Goal: Information Seeking & Learning: Learn about a topic

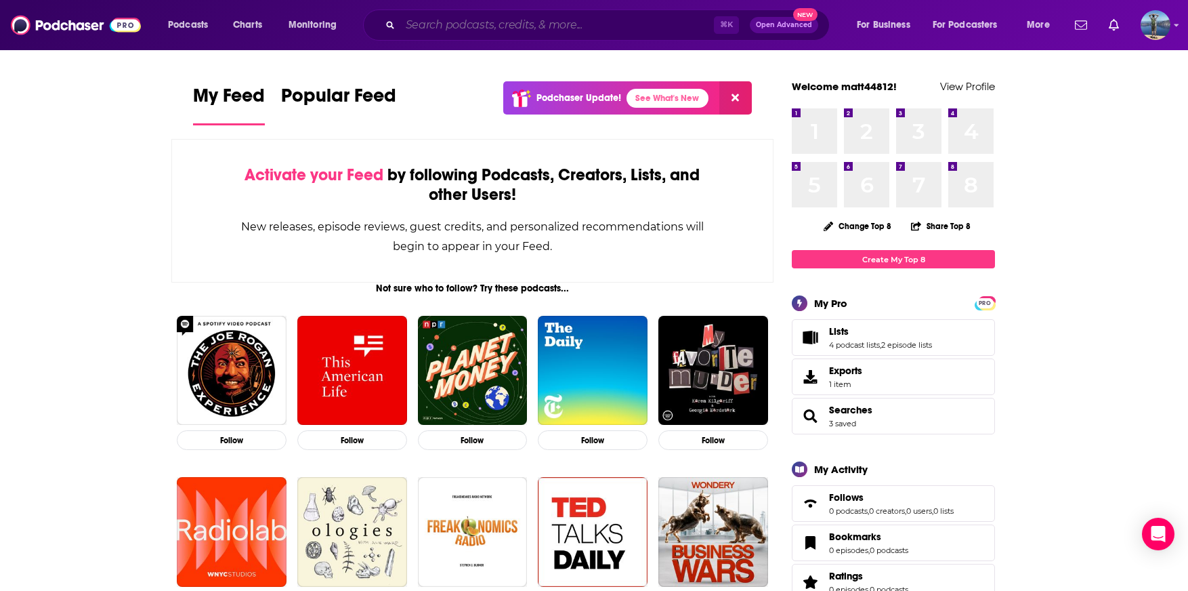
click at [561, 24] on input "Search podcasts, credits, & more..." at bounding box center [557, 25] width 314 height 22
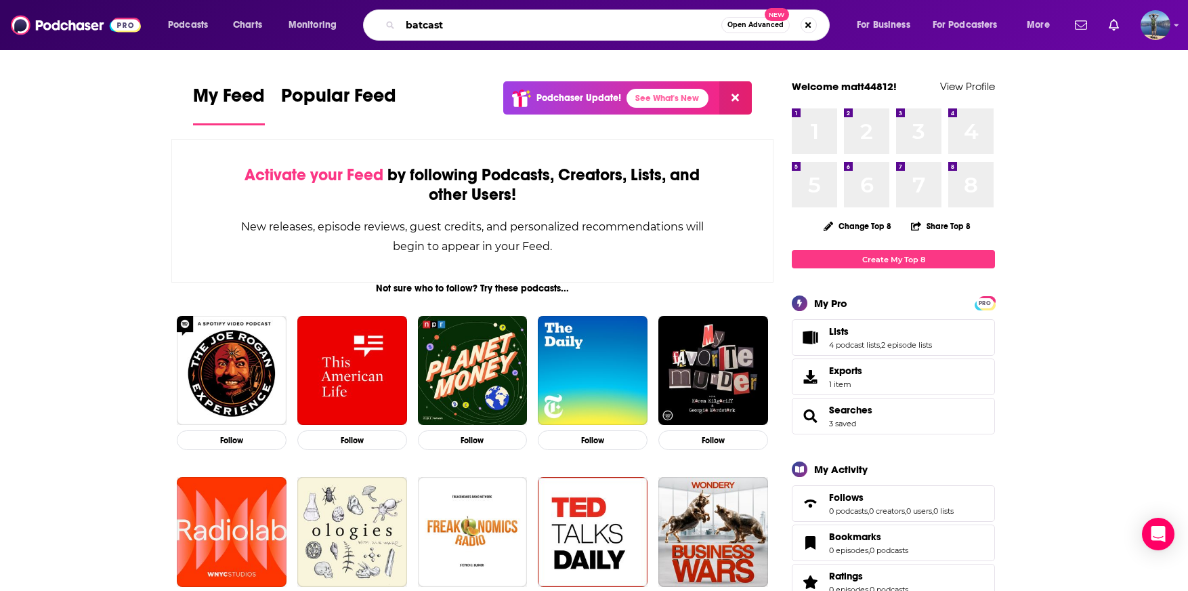
type input "batcast"
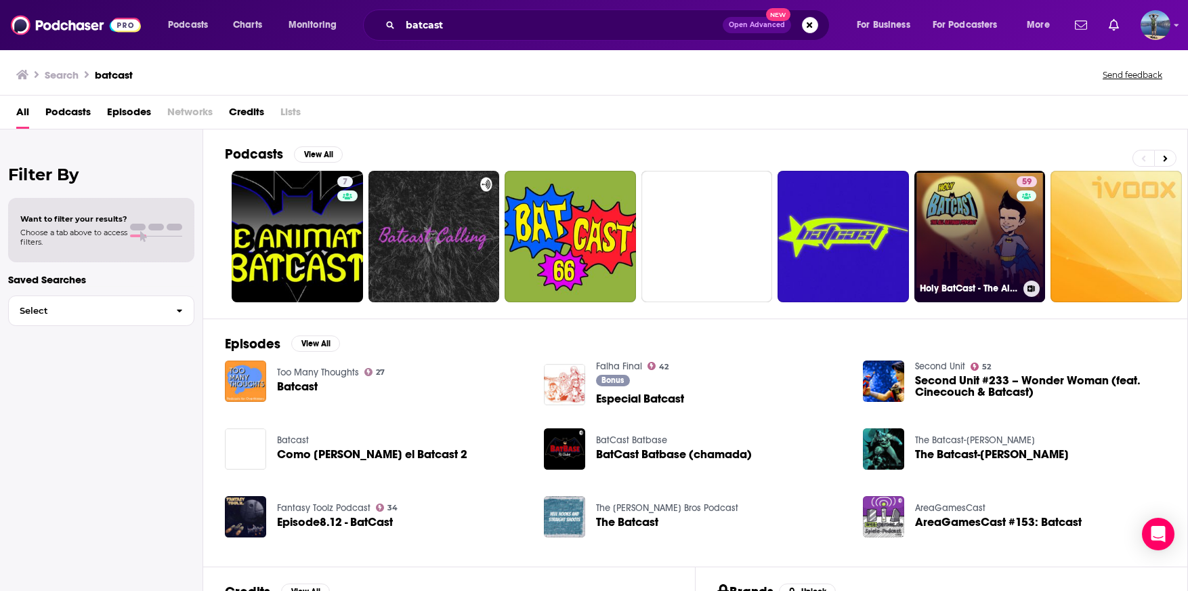
click at [1014, 200] on link "59 Holy BatCast - The All Batman Podcast" at bounding box center [979, 236] width 131 height 131
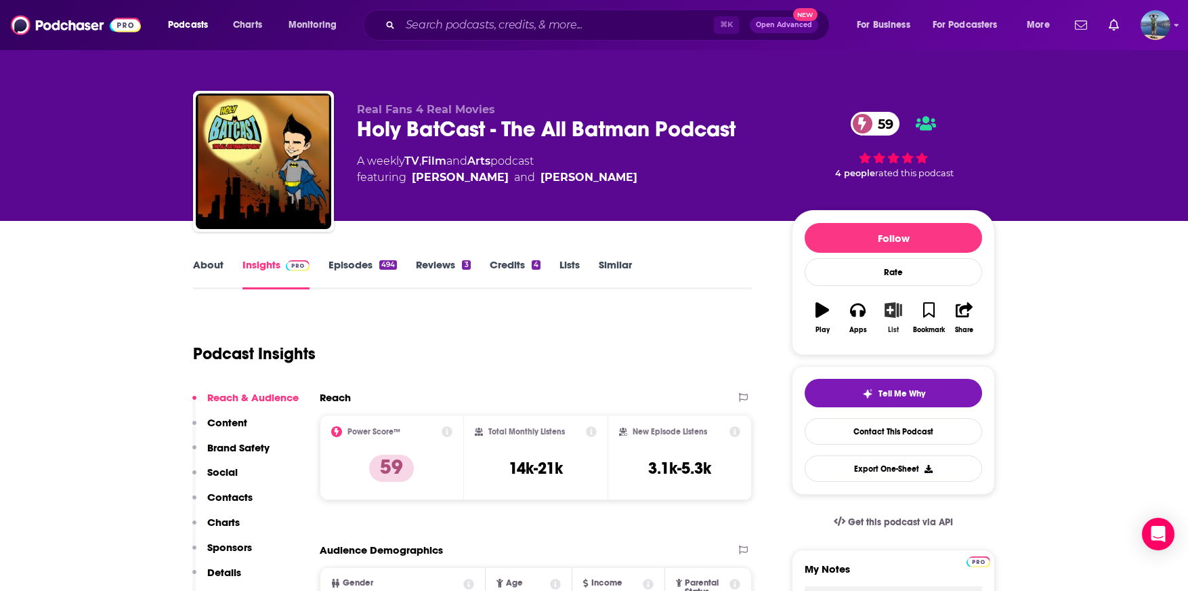
click at [892, 311] on icon "button" at bounding box center [893, 309] width 17 height 15
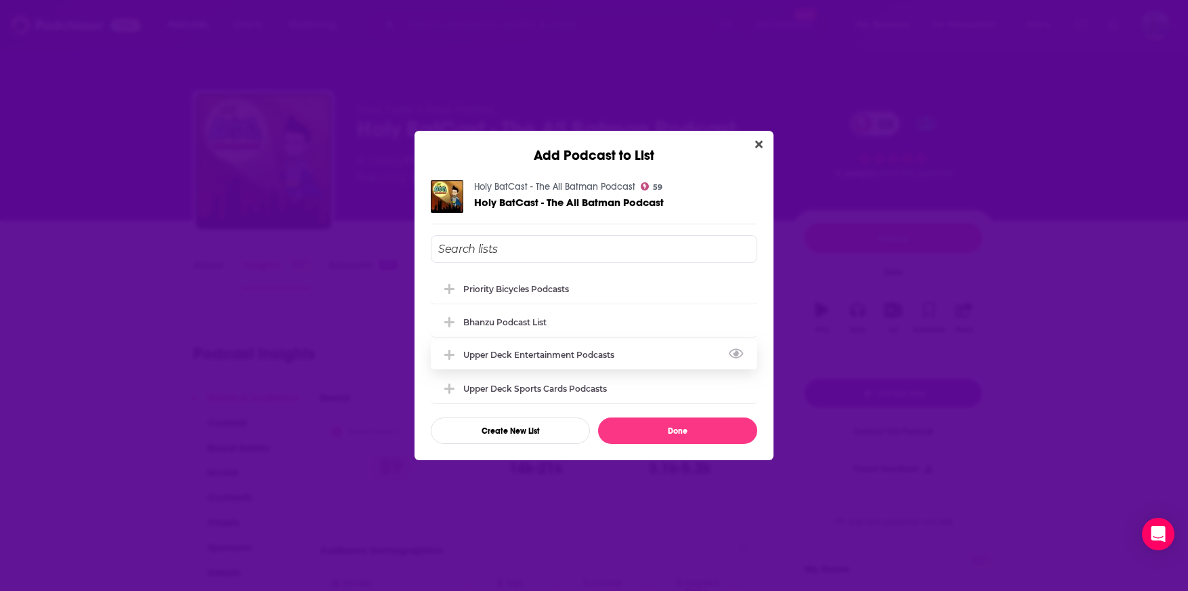
click at [576, 354] on div "Upper Deck Entertainment Podcasts" at bounding box center [542, 354] width 159 height 10
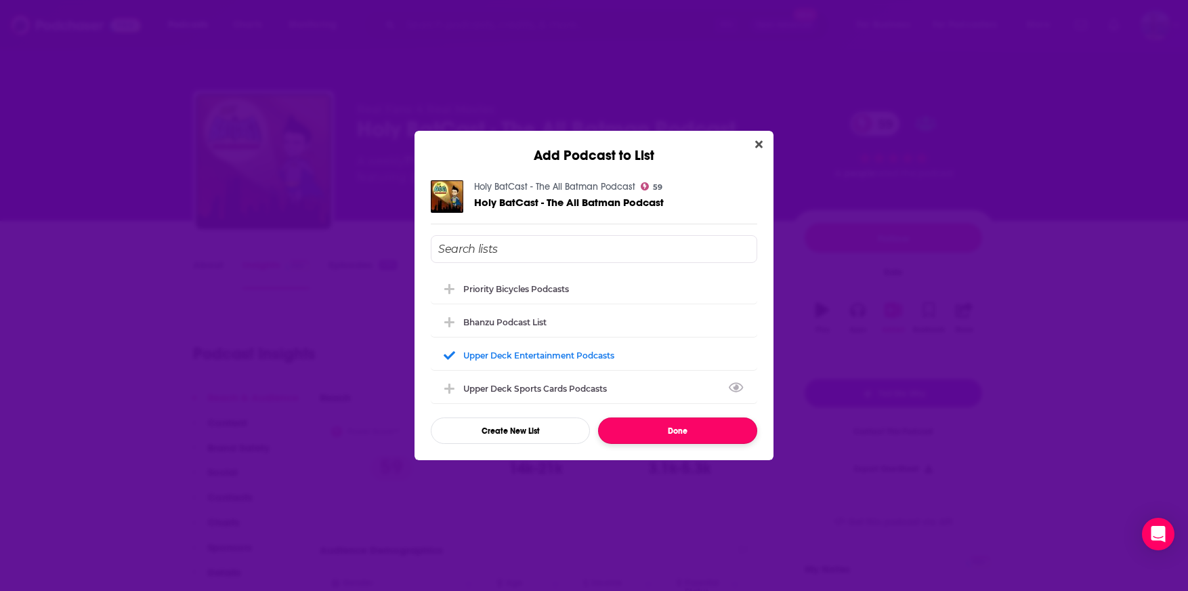
click at [685, 438] on button "Done" at bounding box center [677, 430] width 159 height 26
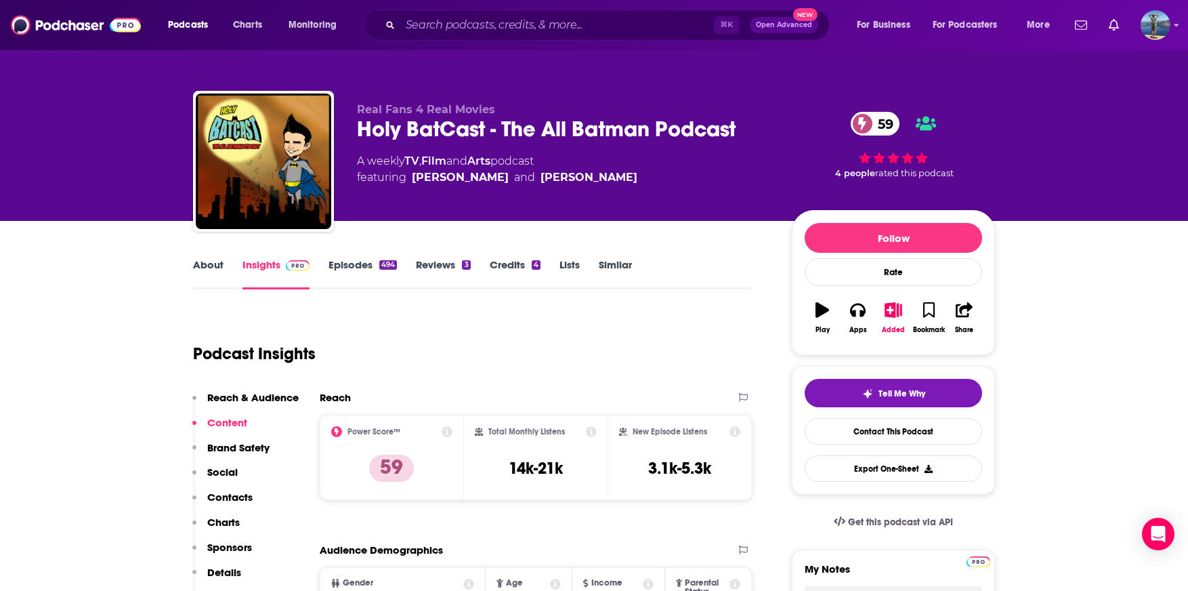
click at [346, 258] on link "Episodes 494" at bounding box center [362, 273] width 68 height 31
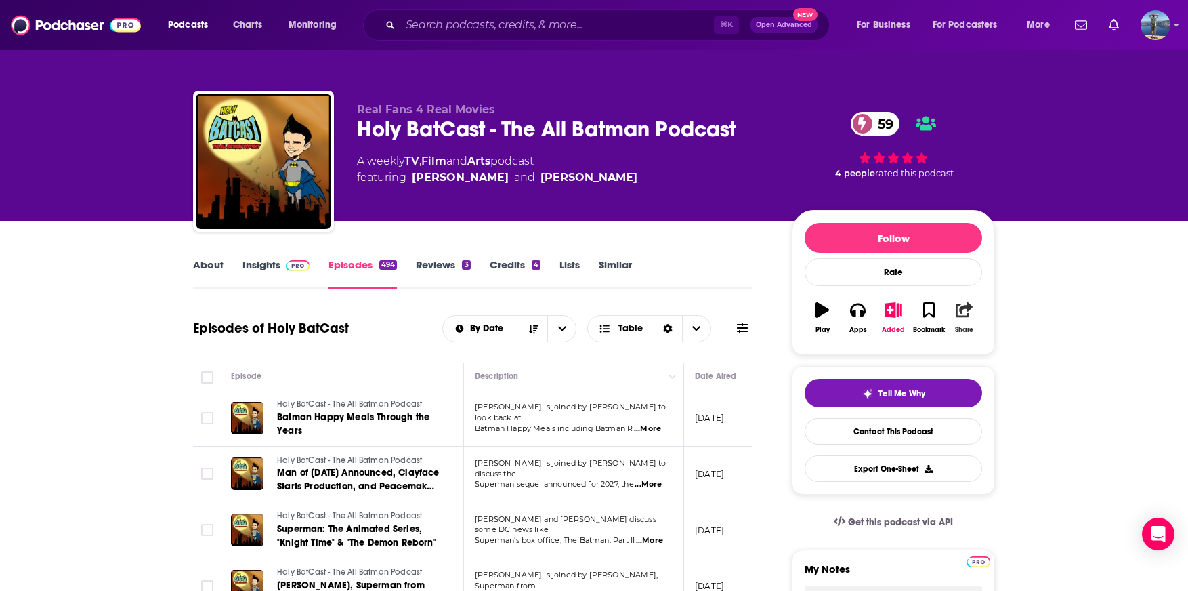
click at [960, 315] on icon "button" at bounding box center [964, 309] width 17 height 15
click at [1080, 379] on icon "Show Share dropdown" at bounding box center [1080, 379] width 27 height 11
click at [476, 20] on input "Search podcasts, credits, & more..." at bounding box center [557, 25] width 314 height 22
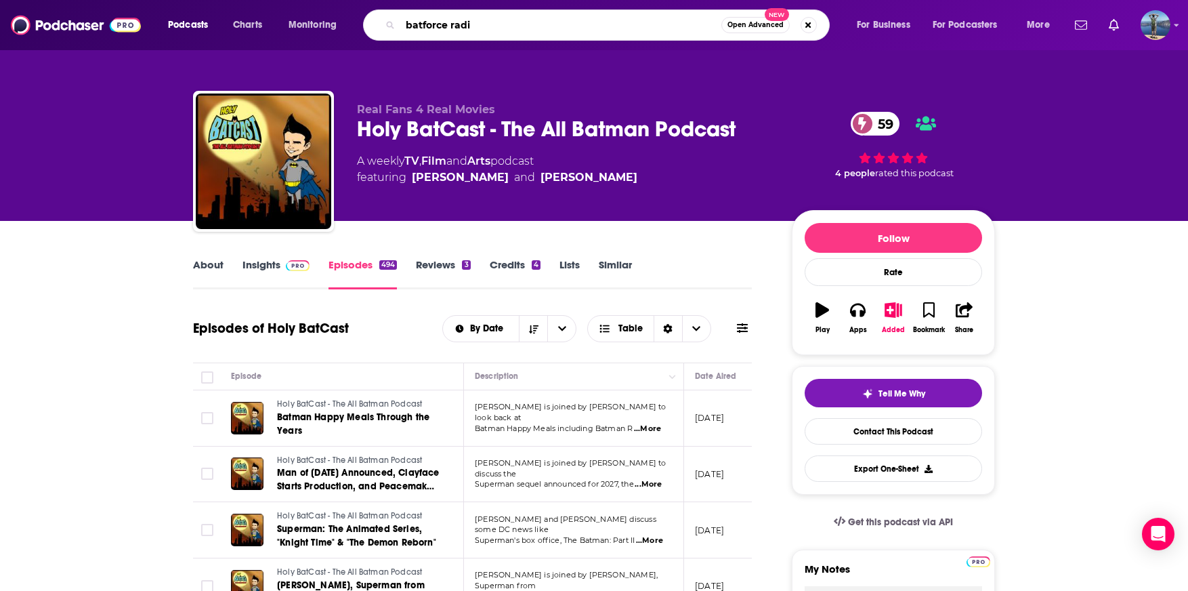
type input "batforce radio"
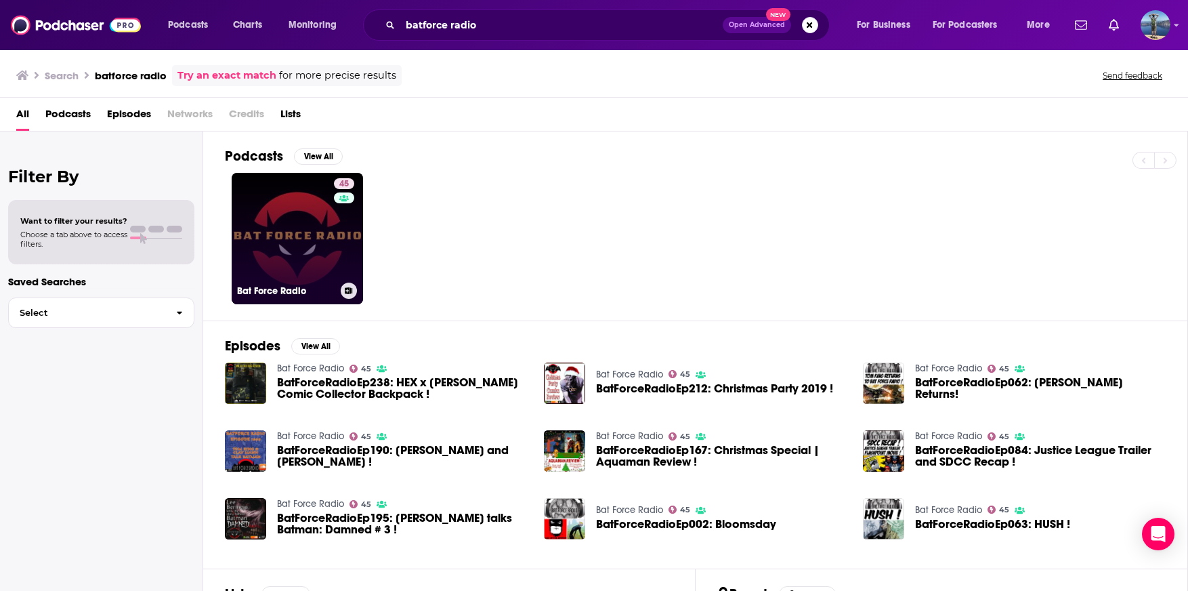
click at [289, 238] on link "45 Bat Force Radio" at bounding box center [297, 238] width 131 height 131
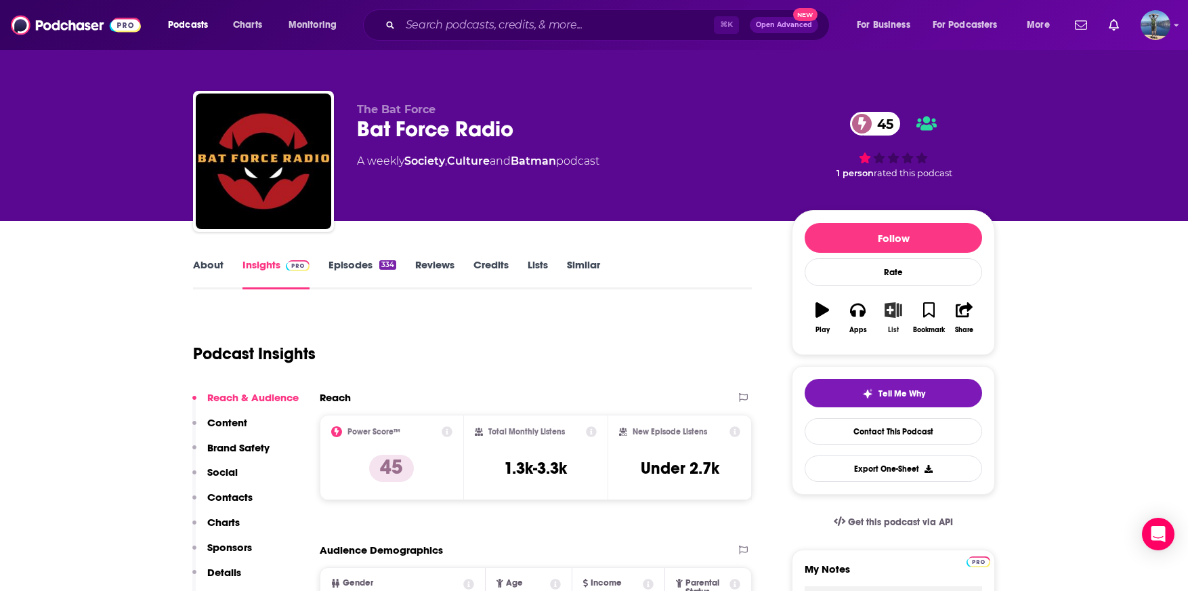
click at [889, 315] on icon "button" at bounding box center [893, 309] width 17 height 15
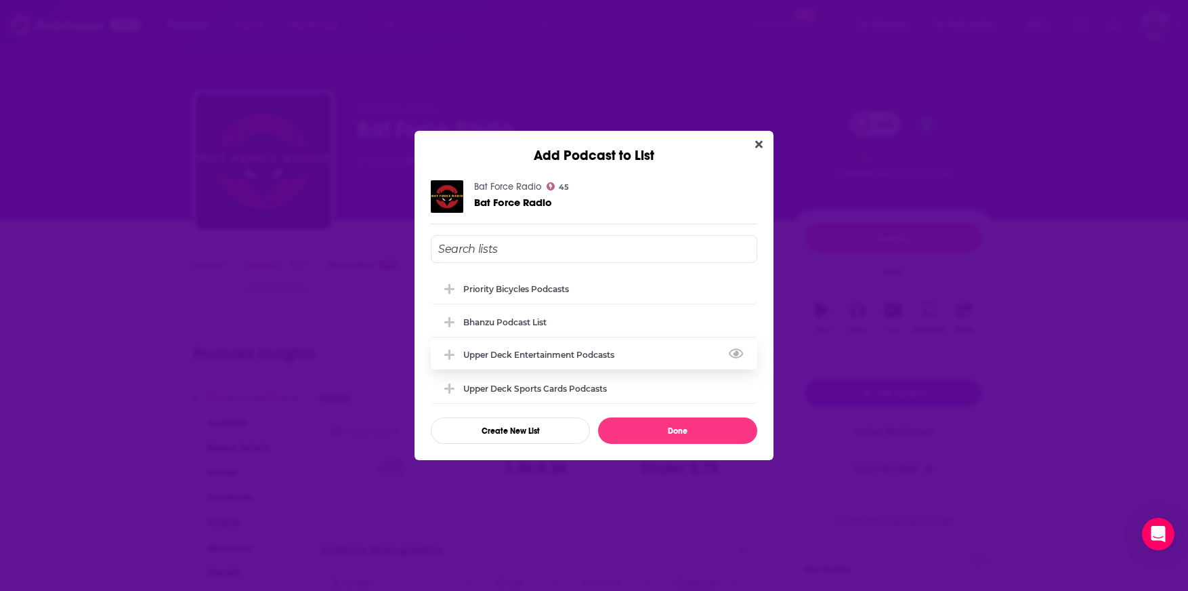
click at [574, 356] on div "Upper Deck Entertainment Podcasts" at bounding box center [542, 354] width 159 height 10
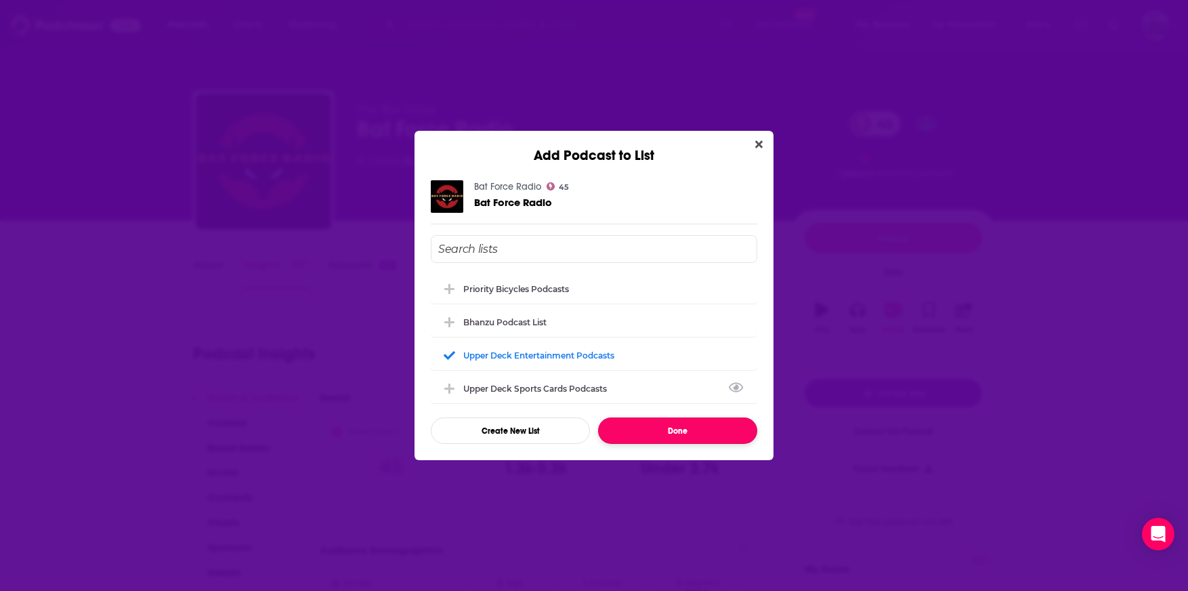
click at [670, 440] on button "Done" at bounding box center [677, 430] width 159 height 26
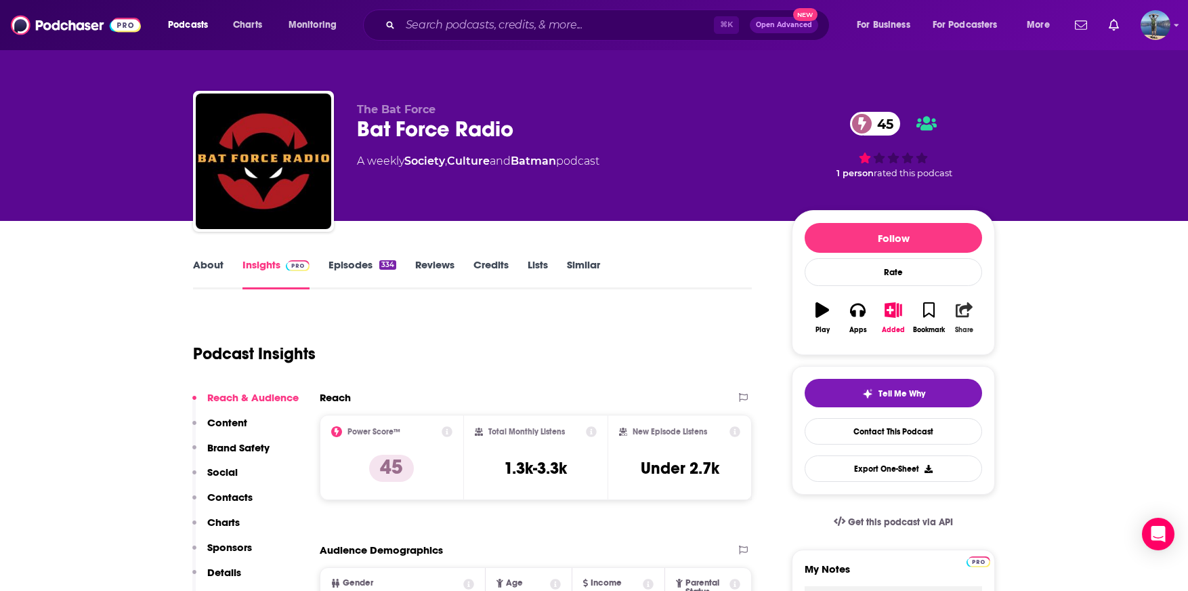
click at [962, 310] on icon "button" at bounding box center [964, 309] width 17 height 15
click at [1018, 375] on icon "Show Share dropdown" at bounding box center [1015, 379] width 27 height 11
click at [485, 16] on input "Search podcasts, credits, & more..." at bounding box center [557, 25] width 314 height 22
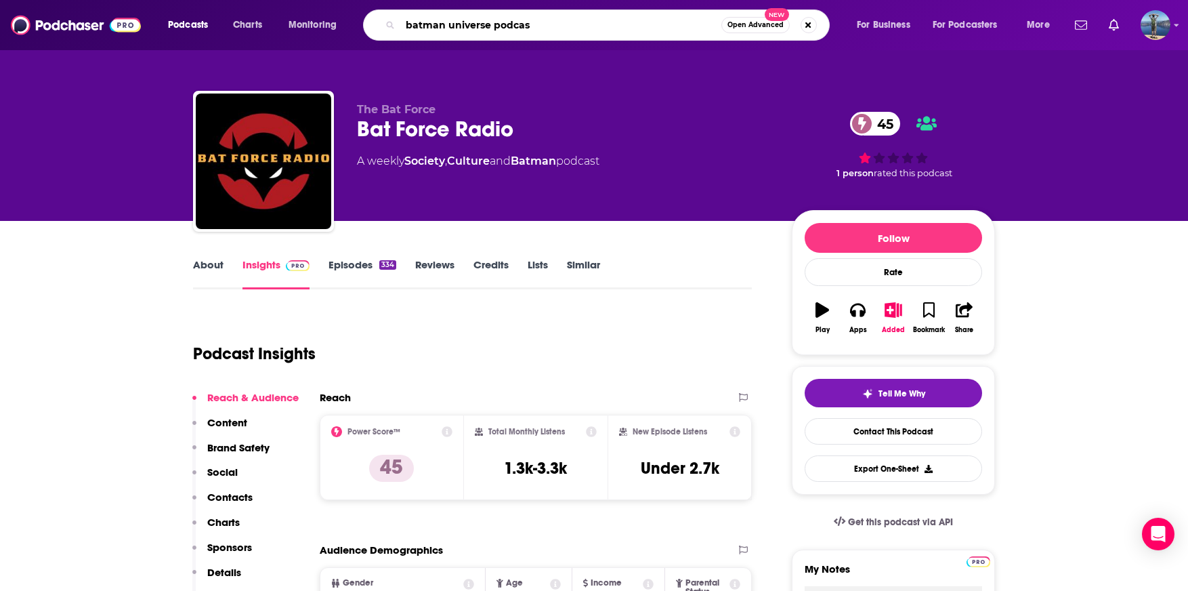
type input "batman universe podcast"
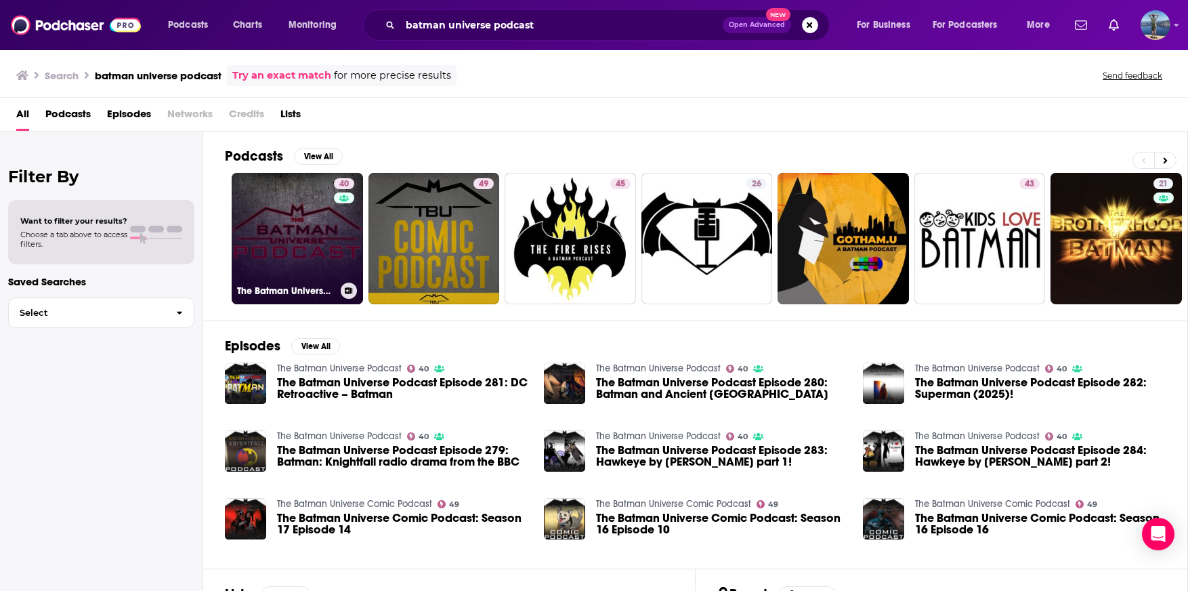
click at [291, 228] on link "40 The Batman Universe Podcast" at bounding box center [297, 238] width 131 height 131
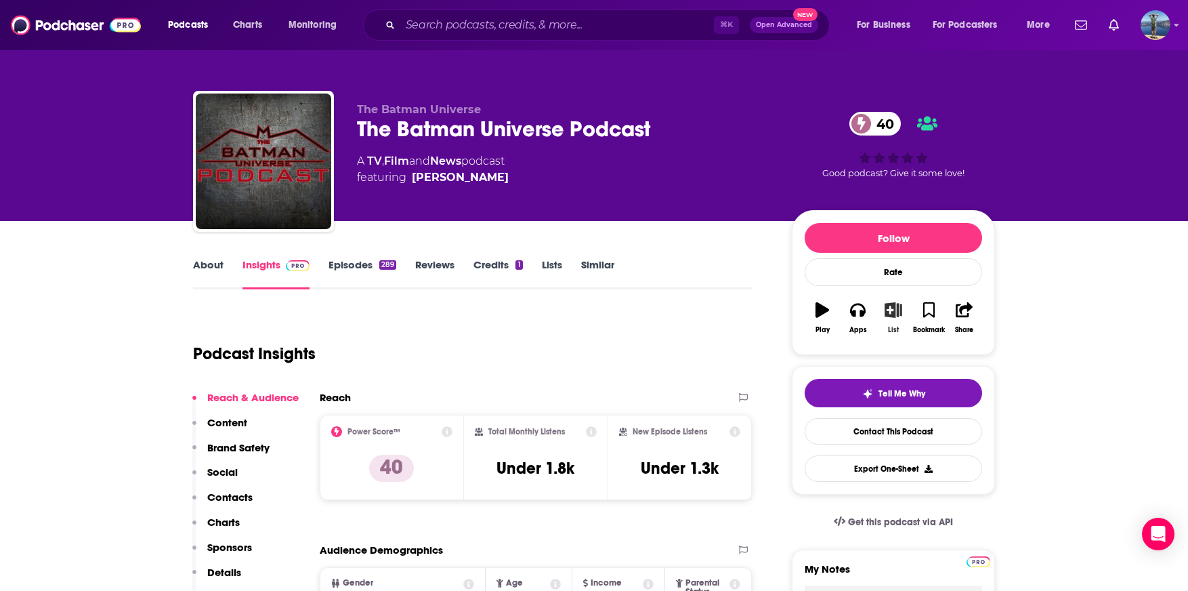
click at [892, 312] on icon "button" at bounding box center [893, 309] width 17 height 15
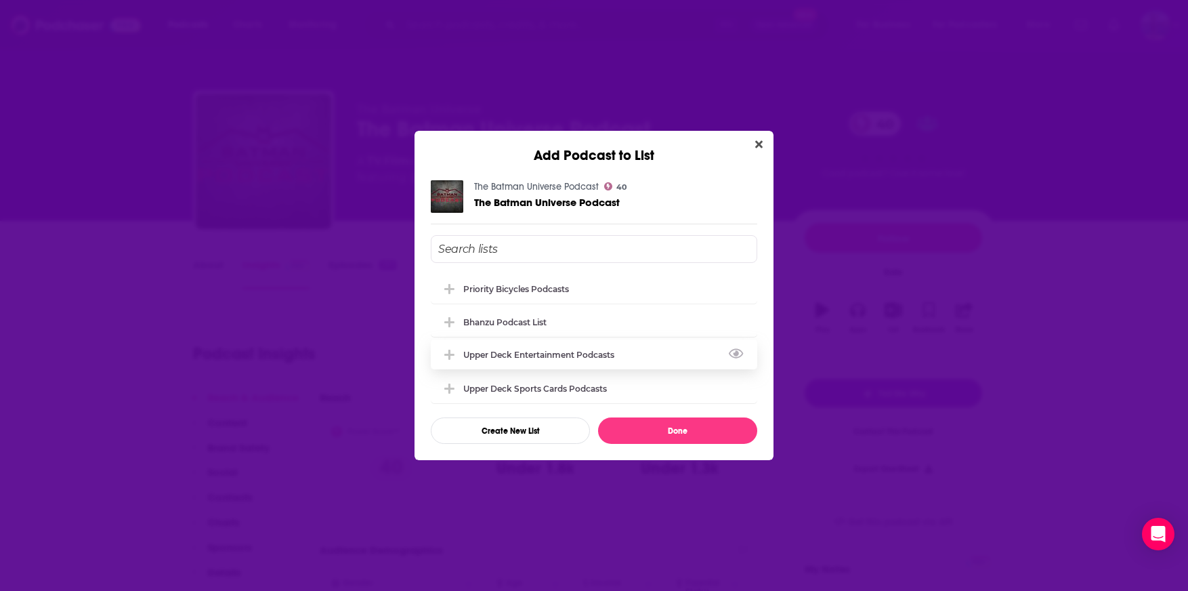
click at [533, 351] on div "Upper Deck Entertainment Podcasts" at bounding box center [542, 354] width 159 height 10
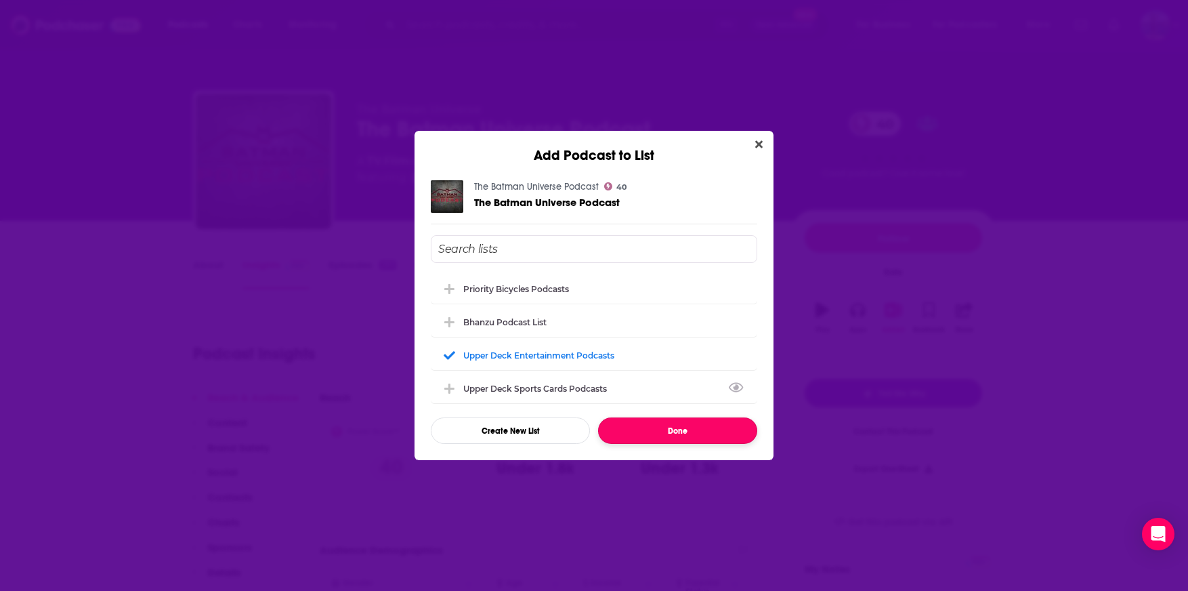
click at [664, 427] on button "Done" at bounding box center [677, 430] width 159 height 26
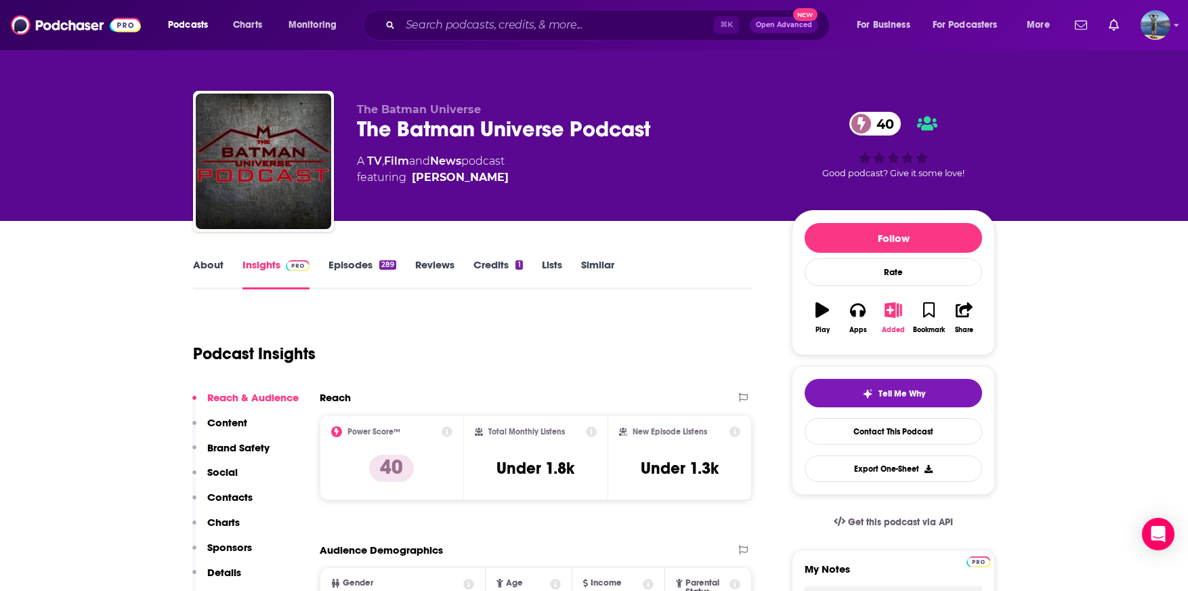
click at [962, 312] on icon "button" at bounding box center [964, 309] width 17 height 15
click at [1012, 382] on icon "Show Share dropdown" at bounding box center [1016, 379] width 8 height 11
click at [494, 20] on input "Search podcasts, credits, & more..." at bounding box center [557, 25] width 314 height 22
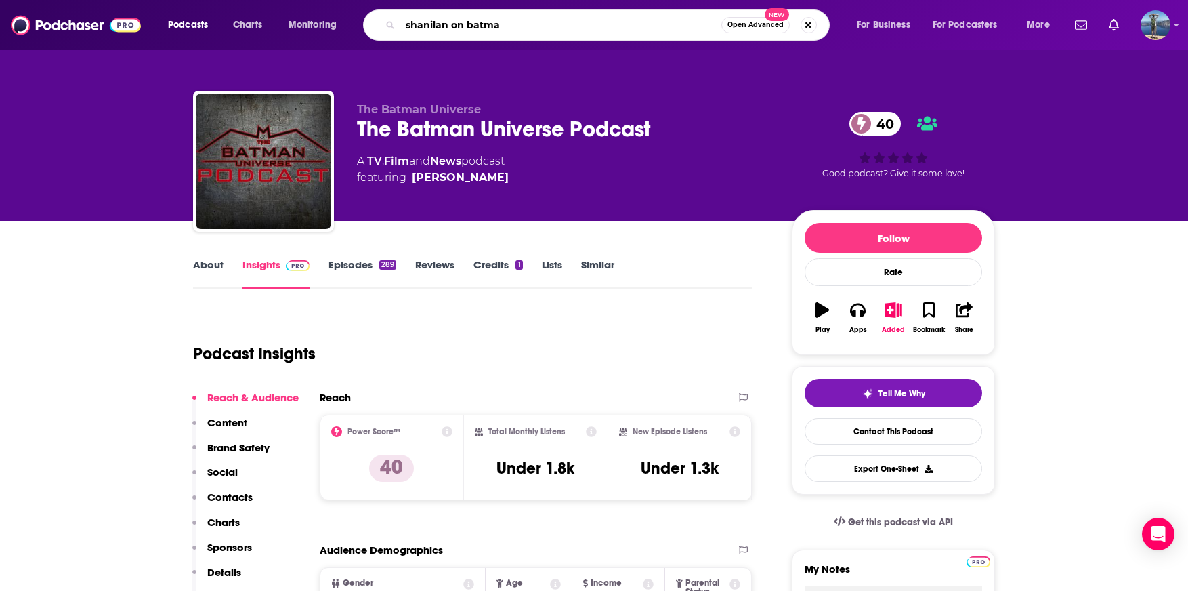
type input "shanilan on batman"
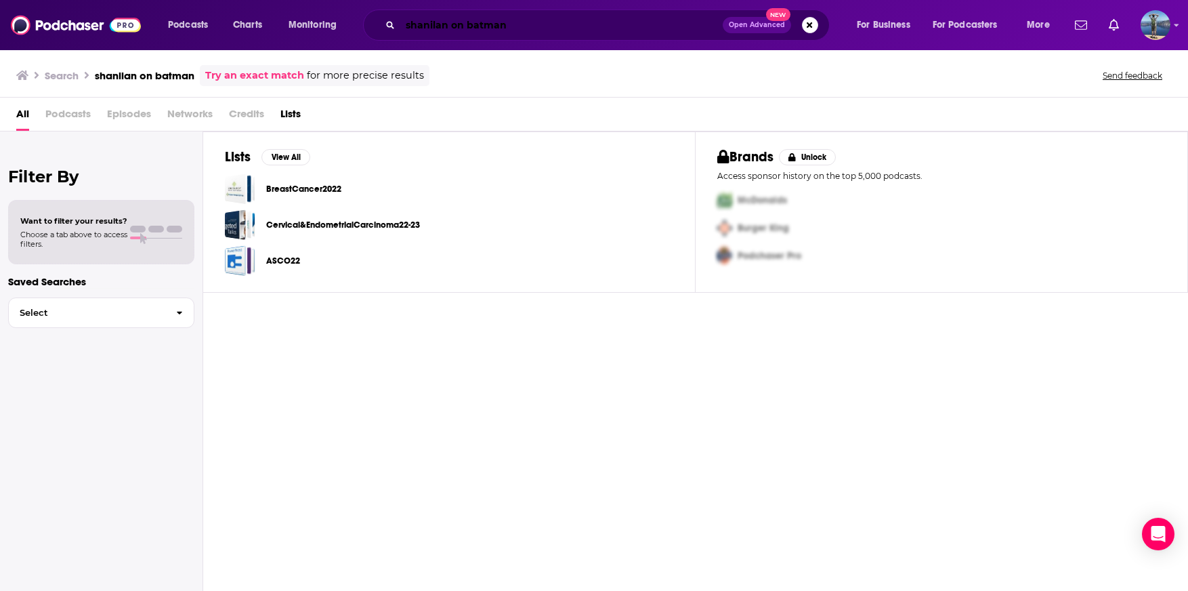
click at [443, 33] on input "shanilan on batman" at bounding box center [561, 25] width 322 height 22
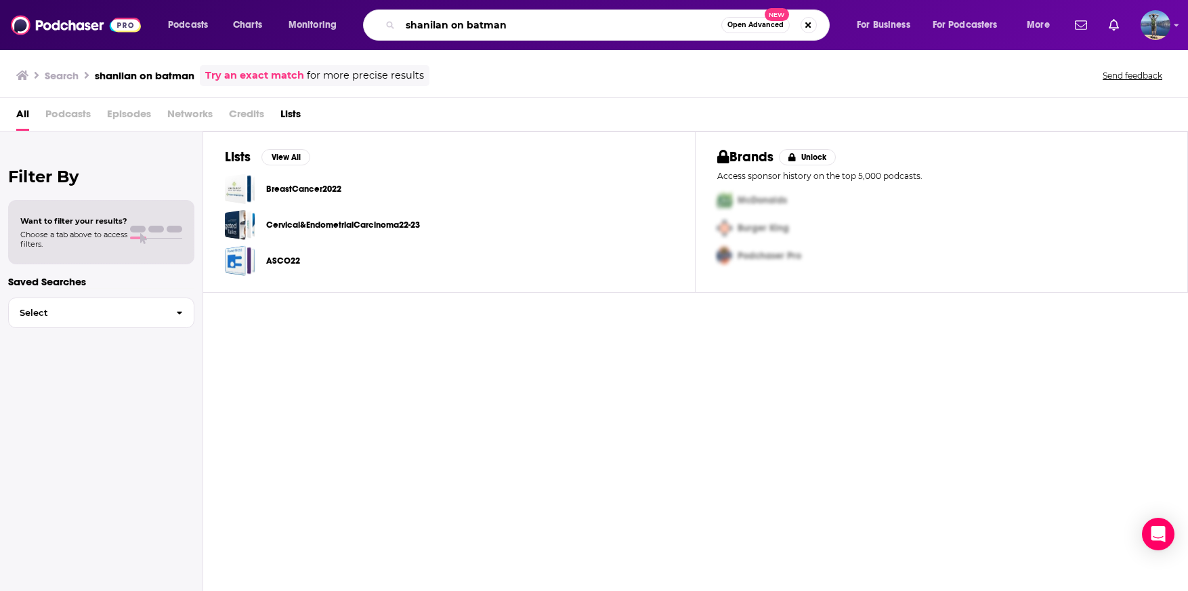
click at [443, 33] on input "shanilan on batman" at bounding box center [560, 25] width 321 height 22
paste input "Shanlian On B"
type input "[DEMOGRAPHIC_DATA] On Batman"
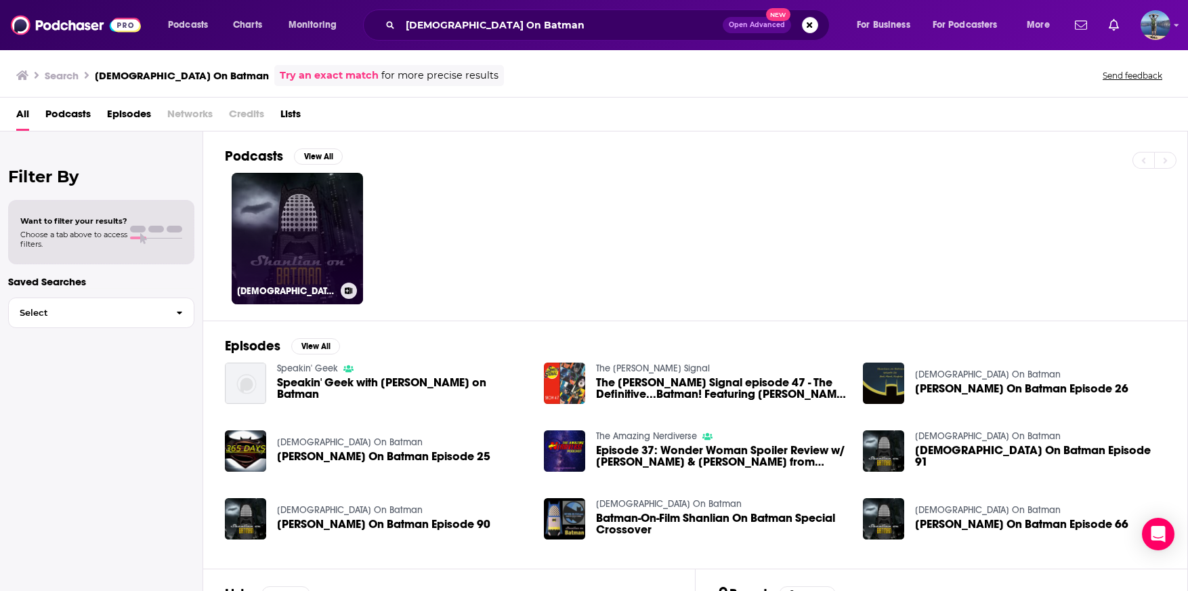
click at [329, 200] on link "[DEMOGRAPHIC_DATA] On Batman" at bounding box center [297, 238] width 131 height 131
